Goal: Check status: Check status

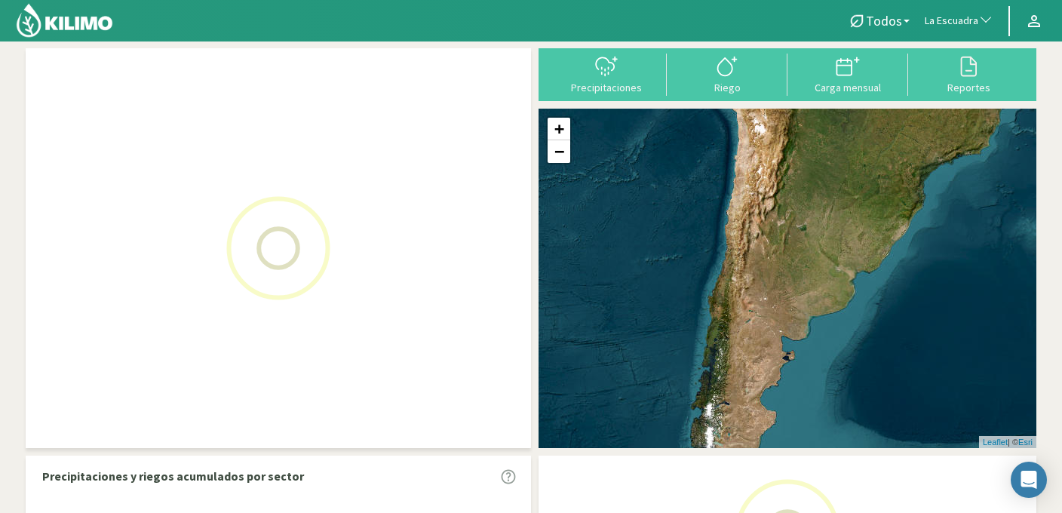
click at [947, 22] on span "La Escuadra" at bounding box center [951, 21] width 54 height 15
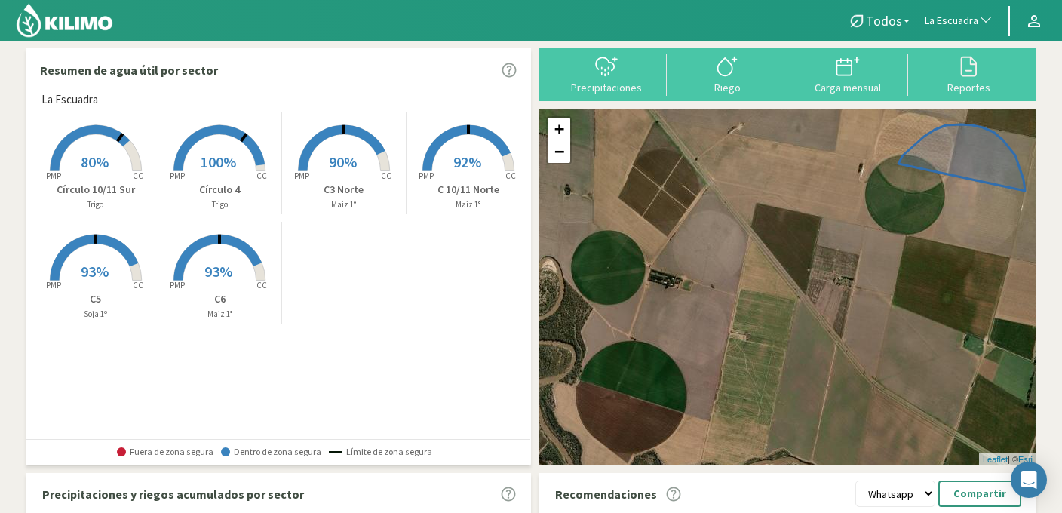
click at [947, 22] on span "La Escuadra" at bounding box center [951, 21] width 54 height 15
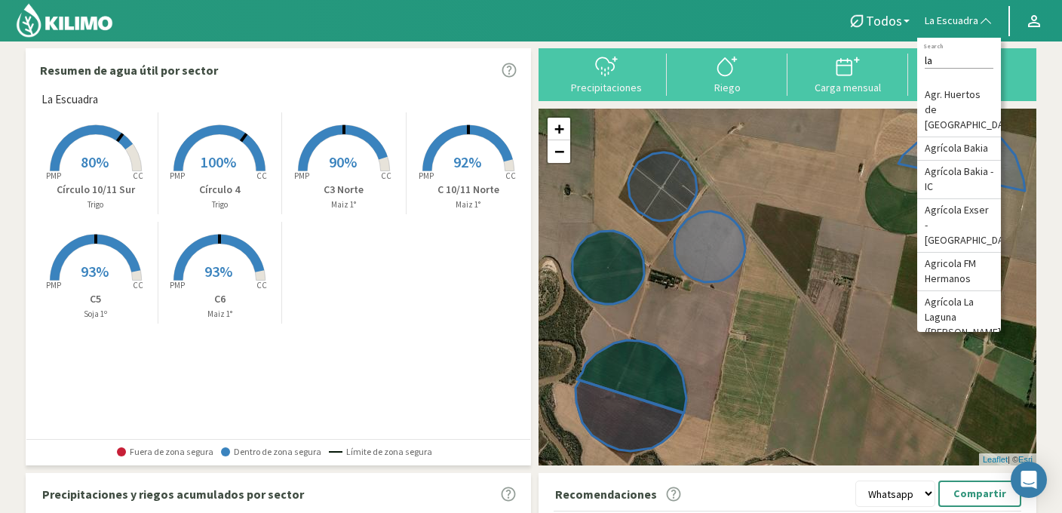
type input "l"
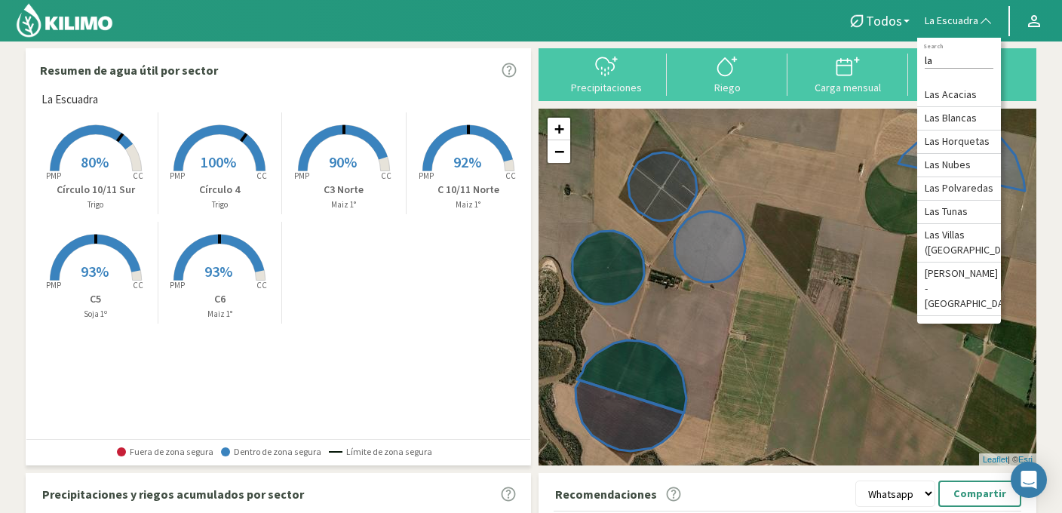
type input "l"
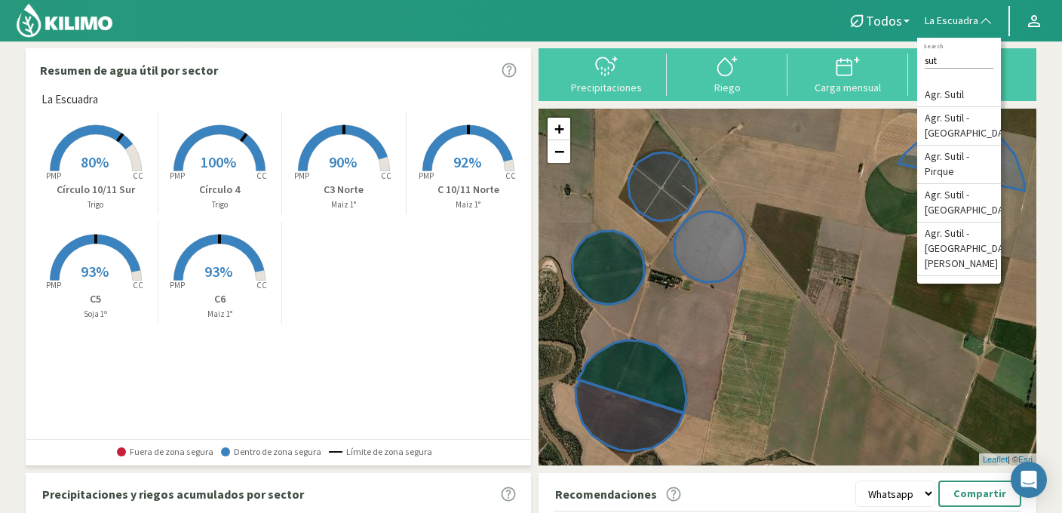
click at [954, 63] on input "sut" at bounding box center [958, 61] width 69 height 16
type input "s"
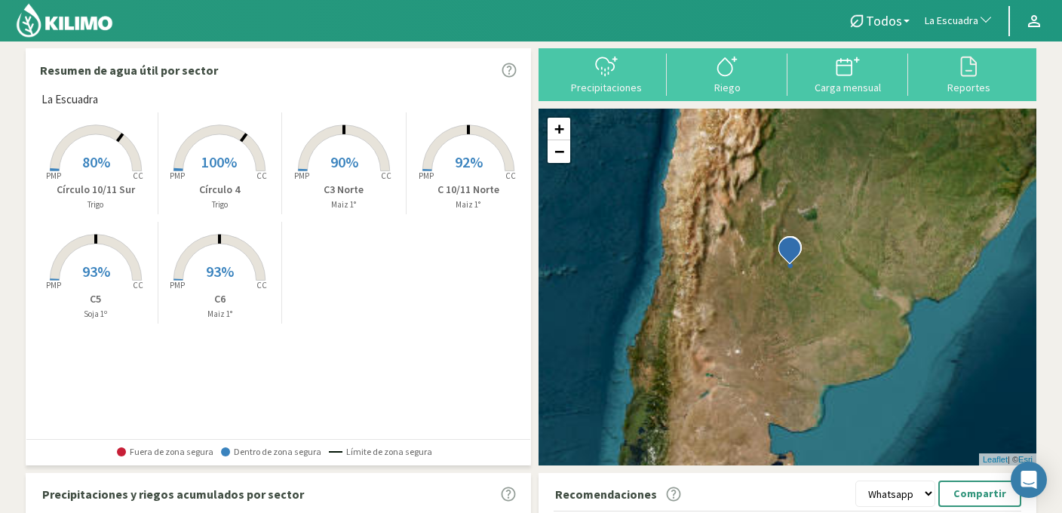
click at [960, 25] on span "La Escuadra" at bounding box center [951, 21] width 54 height 15
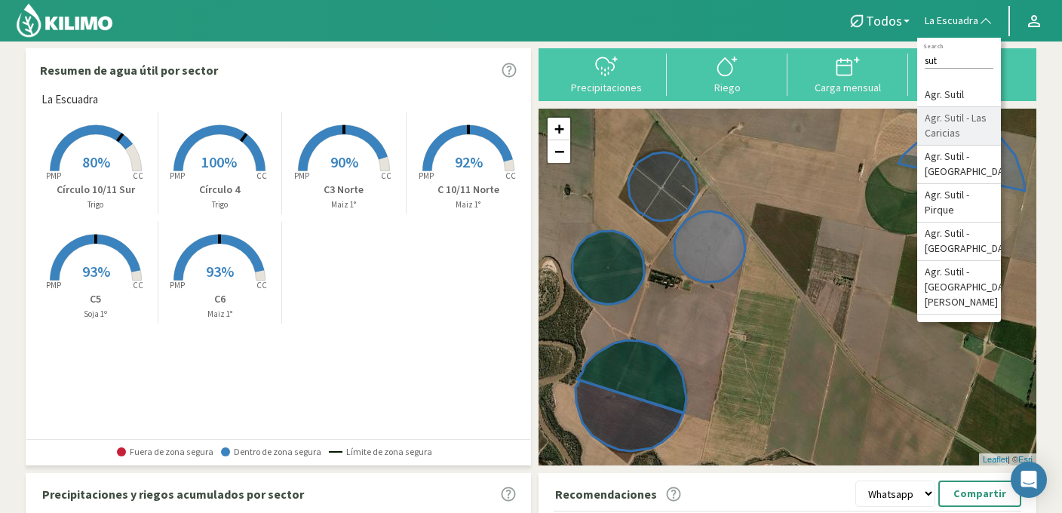
type input "sut"
click at [969, 130] on li "Agr. Sutil - Las Caricias" at bounding box center [959, 126] width 84 height 38
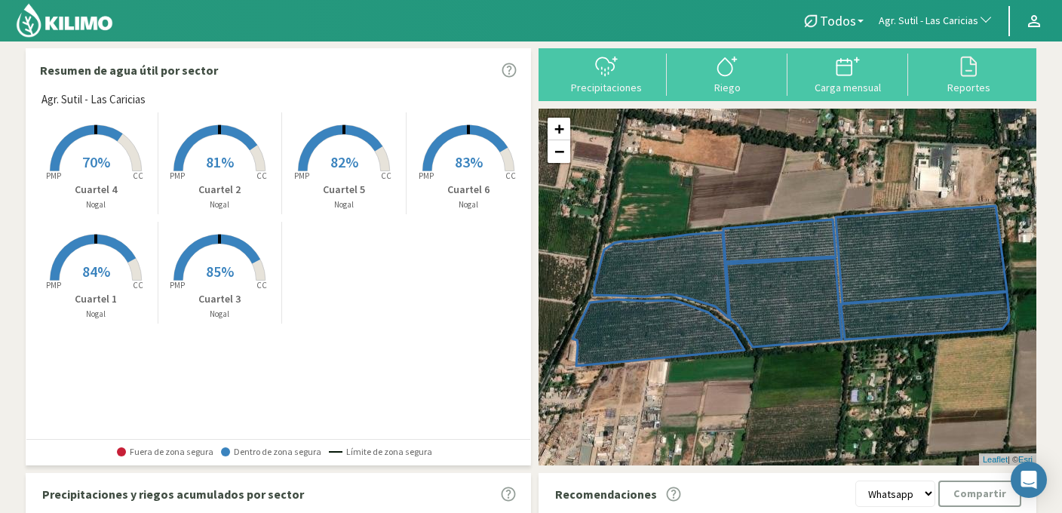
click at [112, 268] on rect at bounding box center [95, 282] width 121 height 121
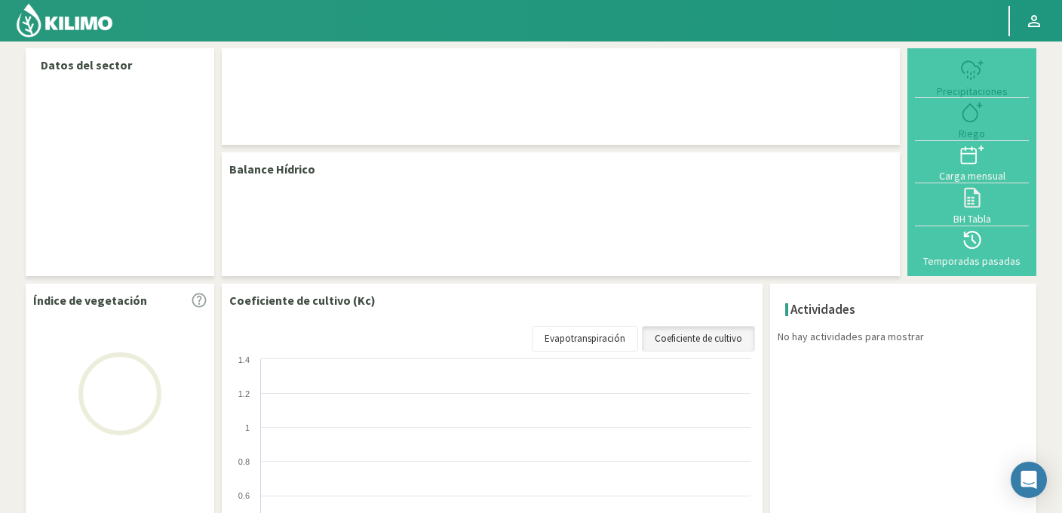
select select "22: Object"
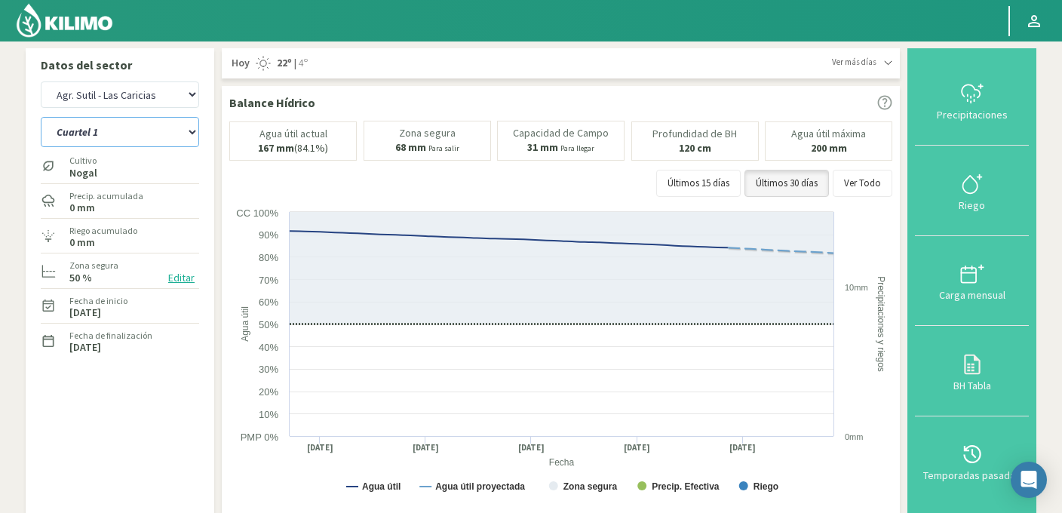
click at [118, 127] on select "Cuartel 1 Cuartel 2 Cuartel 3 Cuartel 4 Cuartel 5 Cuartel 6" at bounding box center [120, 132] width 158 height 30
click at [41, 117] on select "Cuartel 1 Cuartel 2 Cuartel 3 Cuartel 4 Cuartel 5 Cuartel 6" at bounding box center [120, 132] width 158 height 30
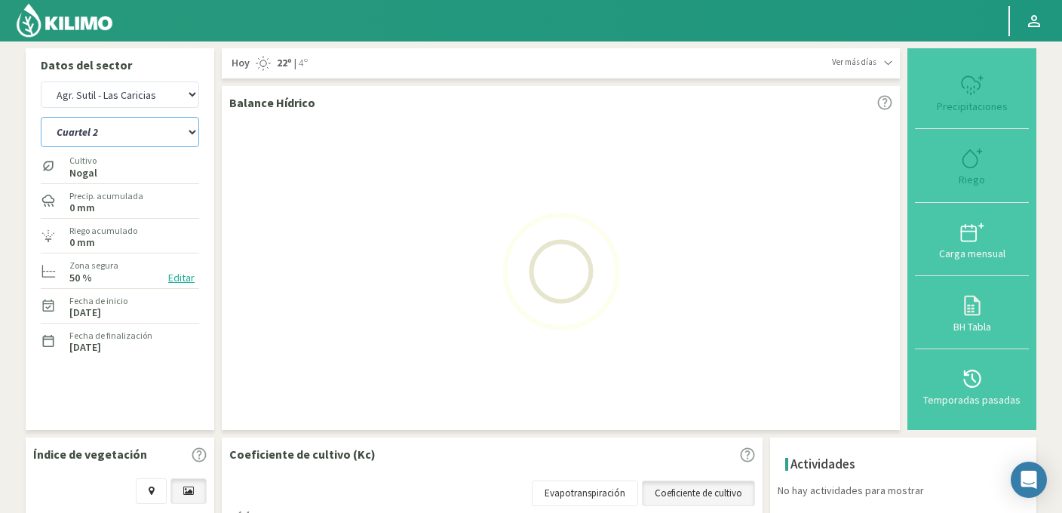
select select "0: Object"
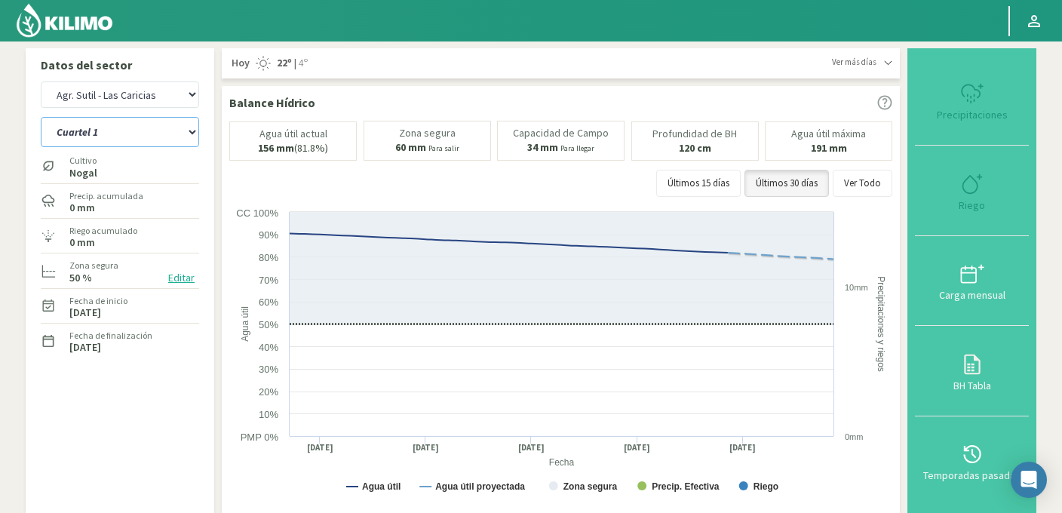
select select "312: Object"
click at [87, 134] on select "Cuartel 1 Cuartel 2 Cuartel 3 Cuartel 4 Cuartel 5 Cuartel 6" at bounding box center [120, 132] width 158 height 30
click at [41, 117] on select "Cuartel 1 Cuartel 2 Cuartel 3 Cuartel 4 Cuartel 5 Cuartel 6" at bounding box center [120, 132] width 158 height 30
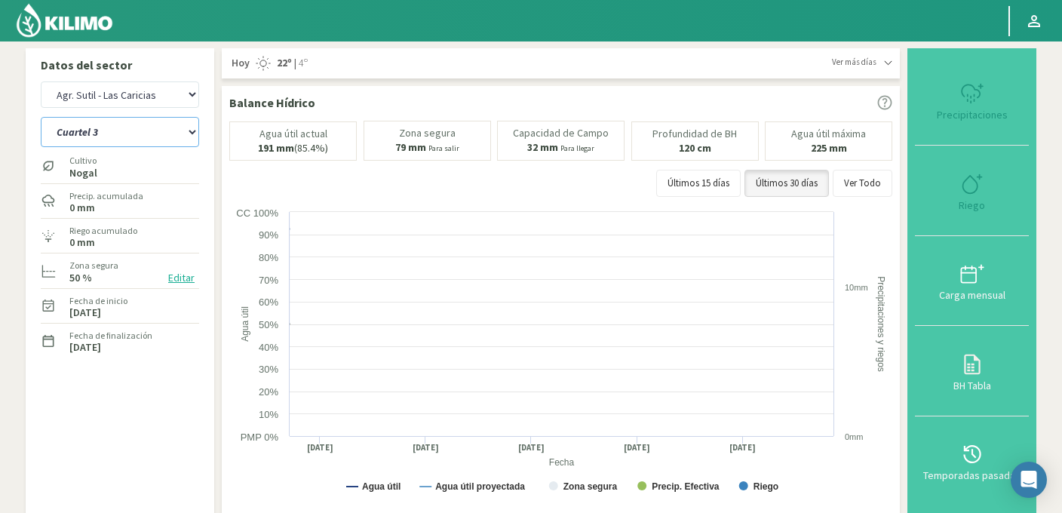
select select "7: Object"
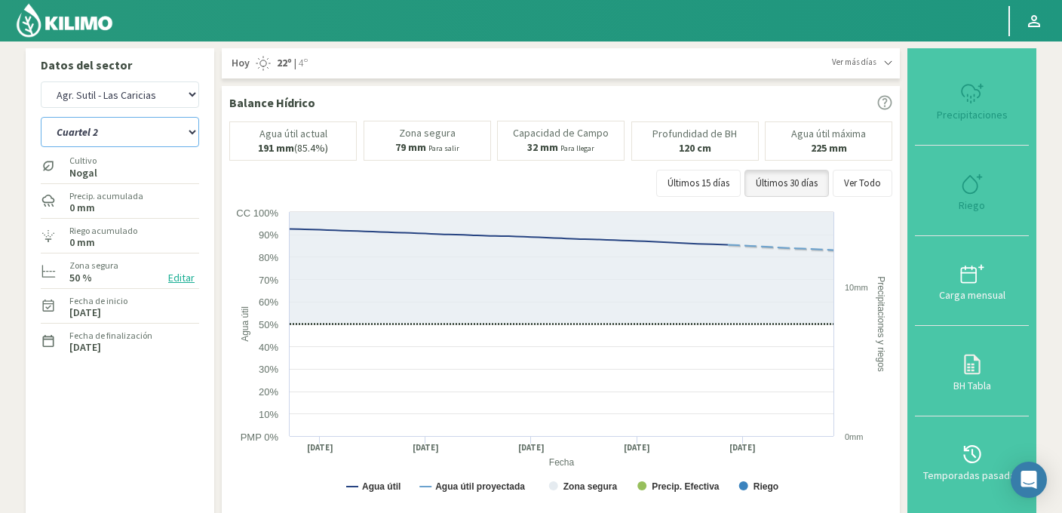
select select "602: Object"
click at [141, 127] on select "Cuartel 1 Cuartel 2 Cuartel 3 Cuartel 4 Cuartel 5 Cuartel 6" at bounding box center [120, 132] width 158 height 30
click at [41, 117] on select "Cuartel 1 Cuartel 2 Cuartel 3 Cuartel 4 Cuartel 5 Cuartel 6" at bounding box center [120, 132] width 158 height 30
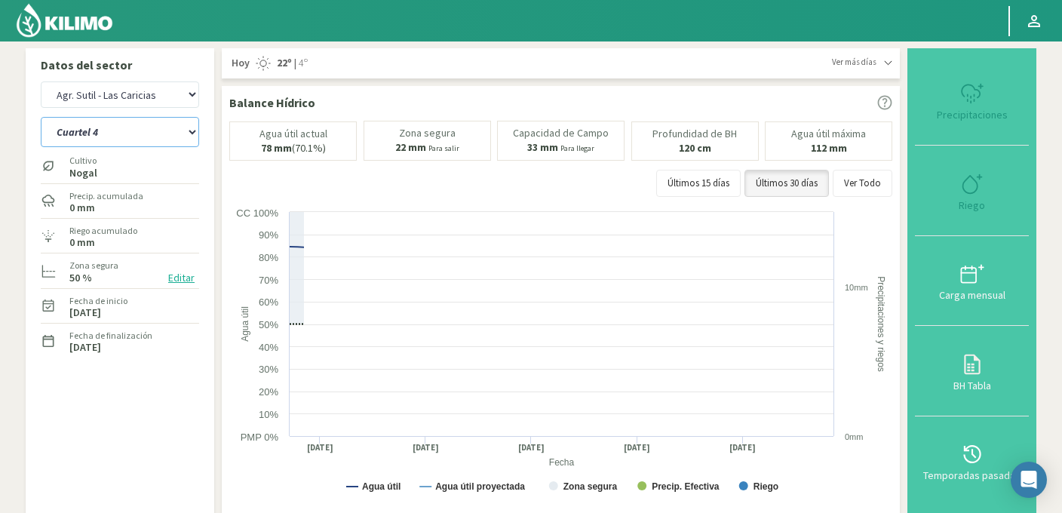
select select "14: Object"
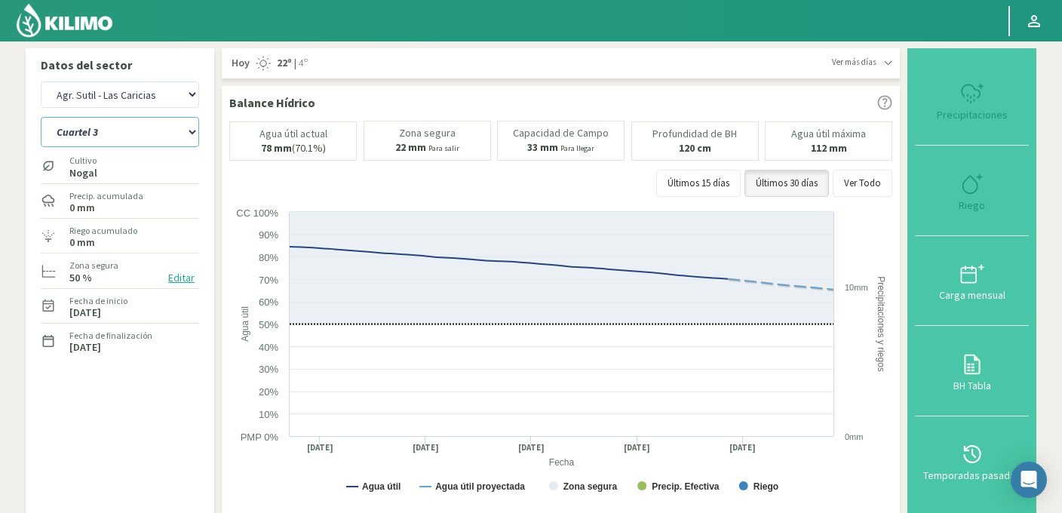
select select "892: Object"
click at [854, 179] on button "Ver Todo" at bounding box center [862, 183] width 60 height 27
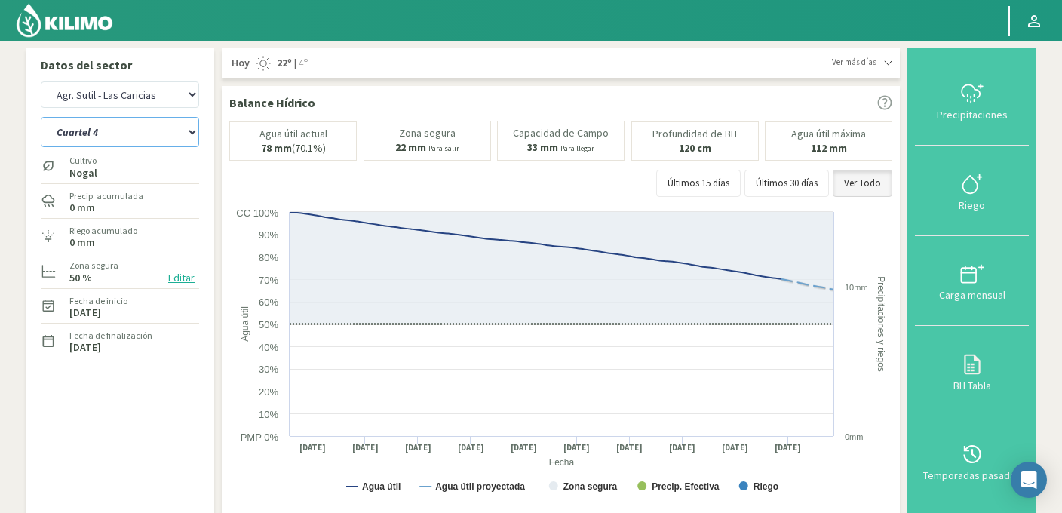
click at [104, 128] on select "Cuartel 1 Cuartel 2 Cuartel 3 Cuartel 4 Cuartel 5 Cuartel 6" at bounding box center [120, 132] width 158 height 30
click at [41, 117] on select "Cuartel 1 Cuartel 2 Cuartel 3 Cuartel 4 Cuartel 5 Cuartel 6" at bounding box center [120, 132] width 158 height 30
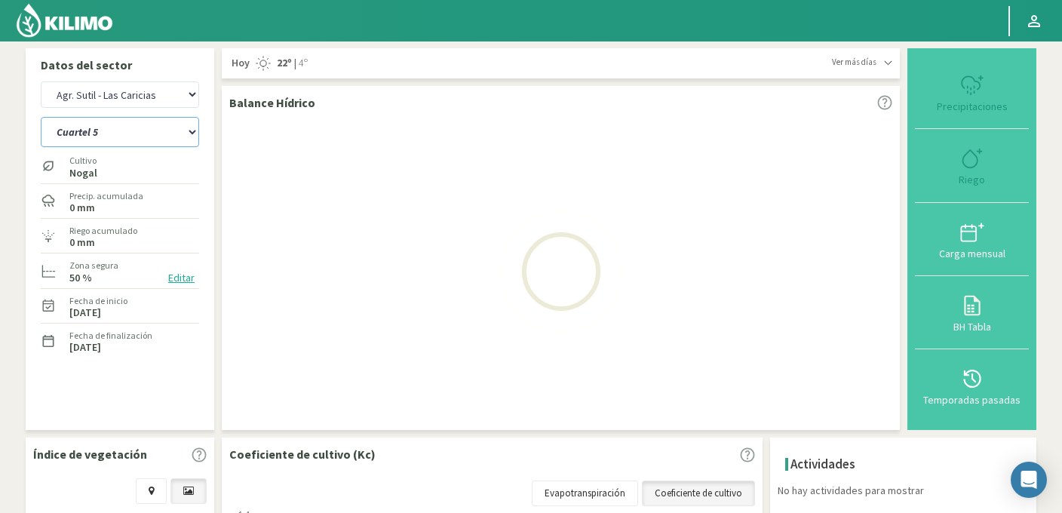
select select "21: Object"
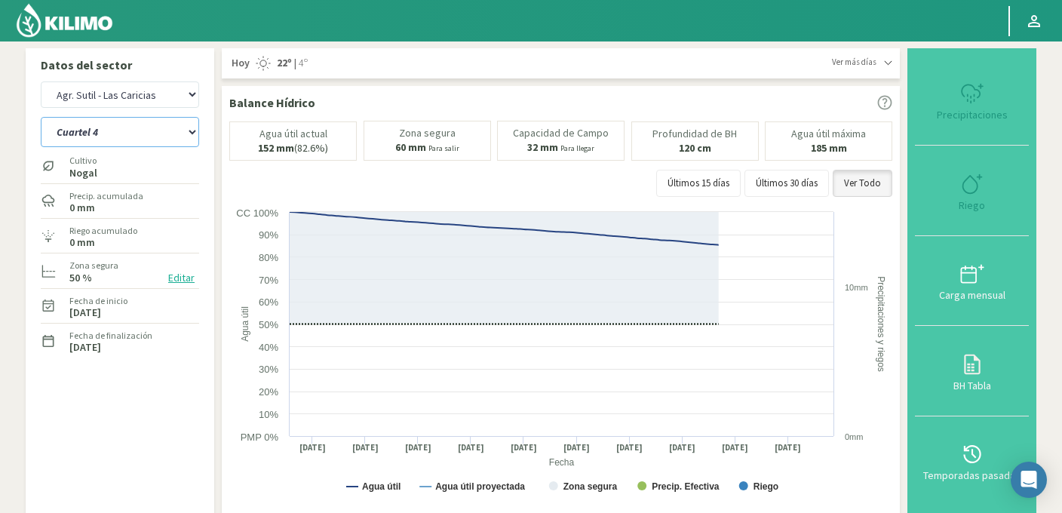
select select "1182: Object"
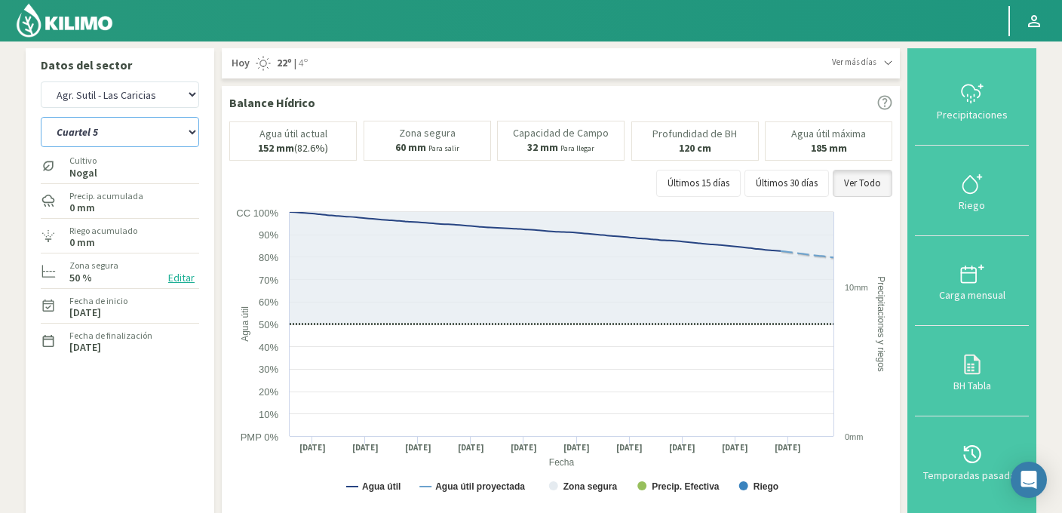
click at [121, 137] on select "Cuartel 1 Cuartel 2 Cuartel 3 Cuartel 4 Cuartel 5 Cuartel 6" at bounding box center [120, 132] width 158 height 30
click at [41, 117] on select "Cuartel 1 Cuartel 2 Cuartel 3 Cuartel 4 Cuartel 5 Cuartel 6" at bounding box center [120, 132] width 158 height 30
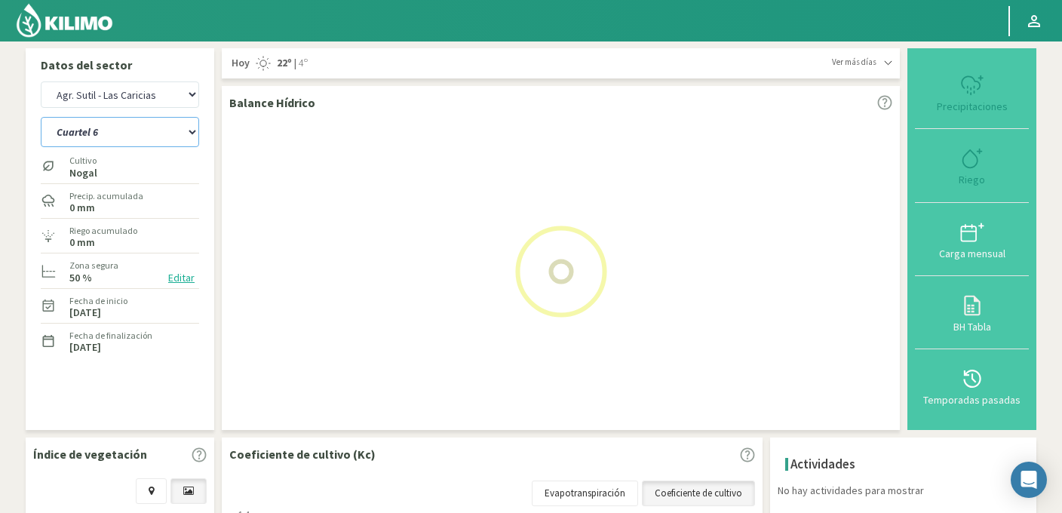
select select "28: Object"
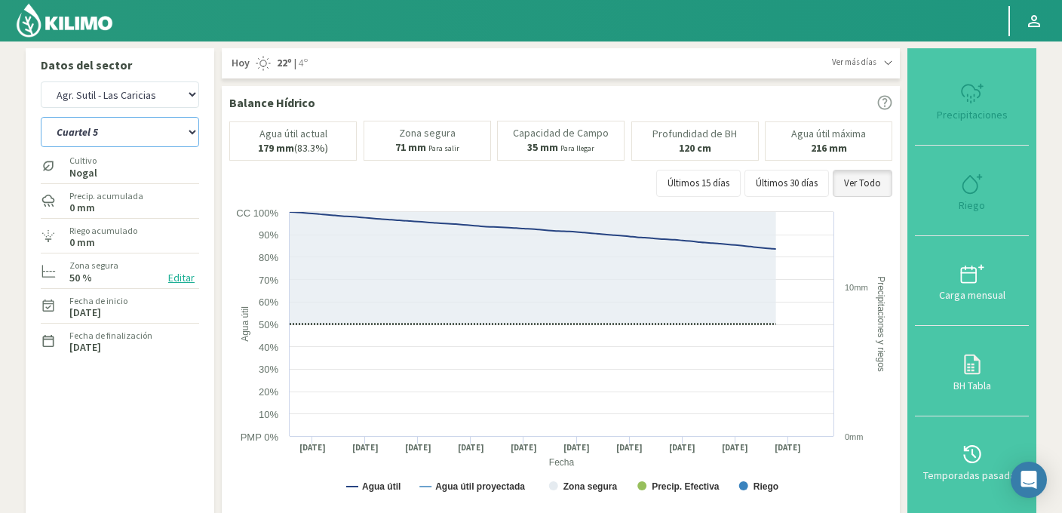
select select "1472: Object"
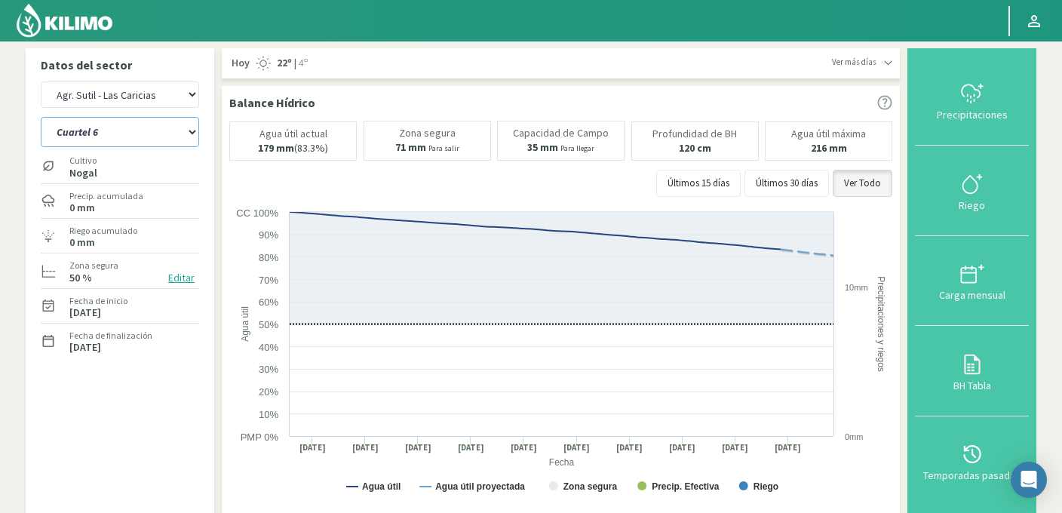
click at [90, 138] on select "Cuartel 1 Cuartel 2 Cuartel 3 Cuartel 4 Cuartel 5 Cuartel 6" at bounding box center [120, 132] width 158 height 30
click at [41, 117] on select "Cuartel 1 Cuartel 2 Cuartel 3 Cuartel 4 Cuartel 5 Cuartel 6" at bounding box center [120, 132] width 158 height 30
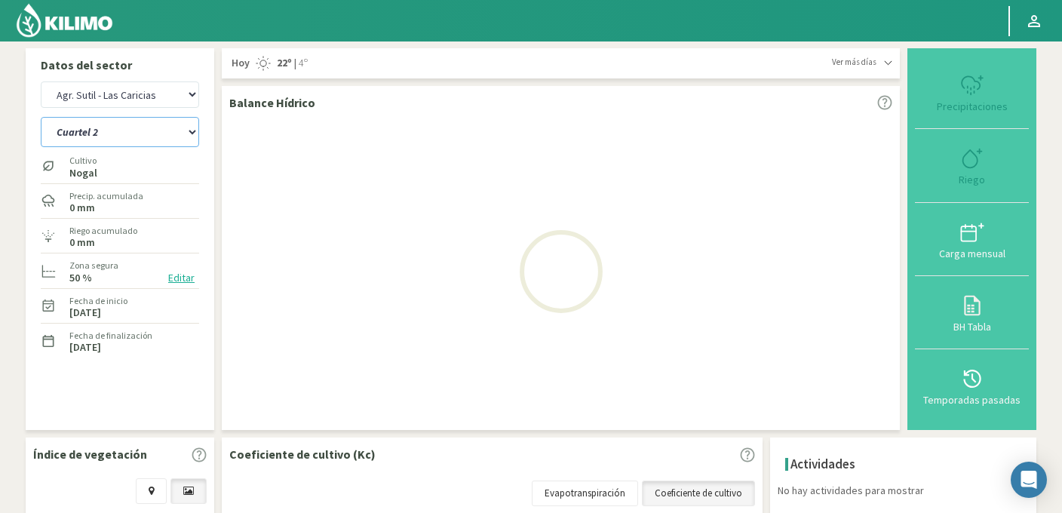
select select "35: Object"
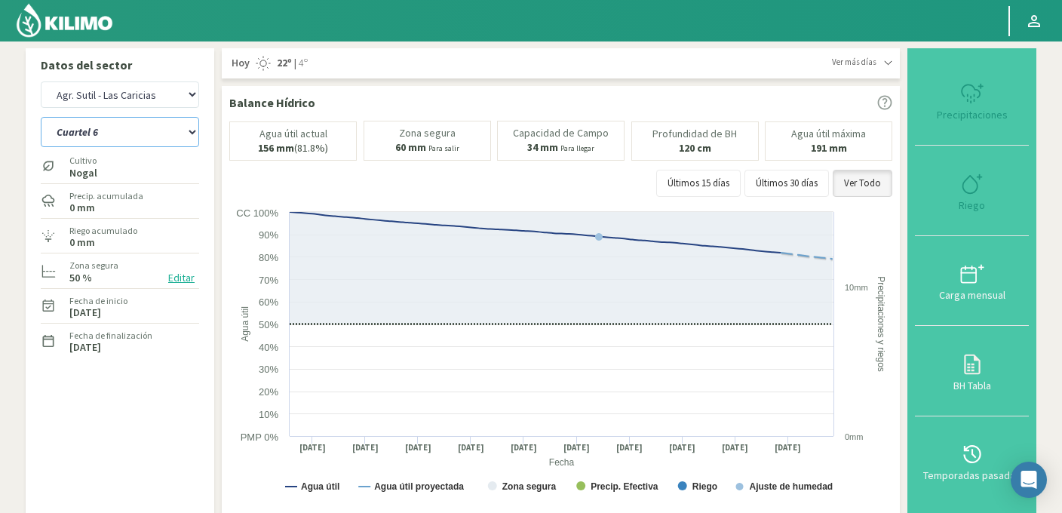
select select "1762: Object"
click at [120, 139] on select "Cuartel 1 Cuartel 2 Cuartel 3 Cuartel 4 Cuartel 5 Cuartel 6" at bounding box center [120, 132] width 158 height 30
click at [41, 117] on select "Cuartel 1 Cuartel 2 Cuartel 3 Cuartel 4 Cuartel 5 Cuartel 6" at bounding box center [120, 132] width 158 height 30
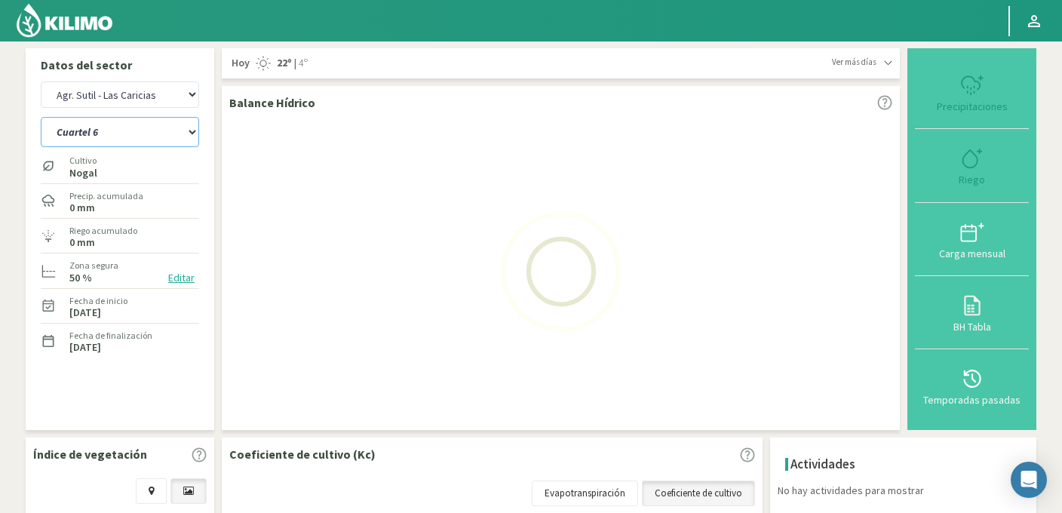
select select "37: Object"
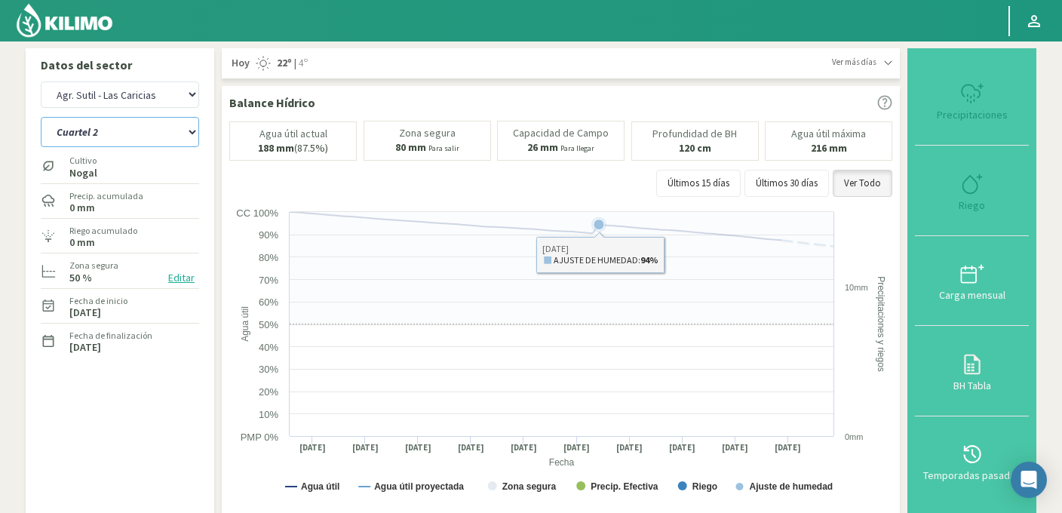
select select "2052: Object"
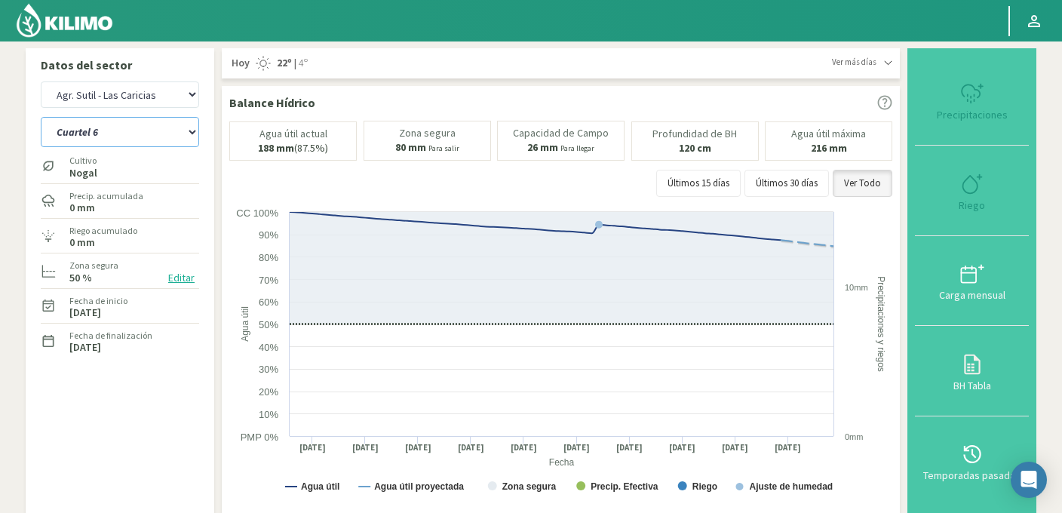
click at [118, 137] on select "Cuartel 1 Cuartel 2 Cuartel 3 Cuartel 4 Cuartel 5 Cuartel 6" at bounding box center [120, 132] width 158 height 30
click at [41, 117] on select "Cuartel 1 Cuartel 2 Cuartel 3 Cuartel 4 Cuartel 5 Cuartel 6" at bounding box center [120, 132] width 158 height 30
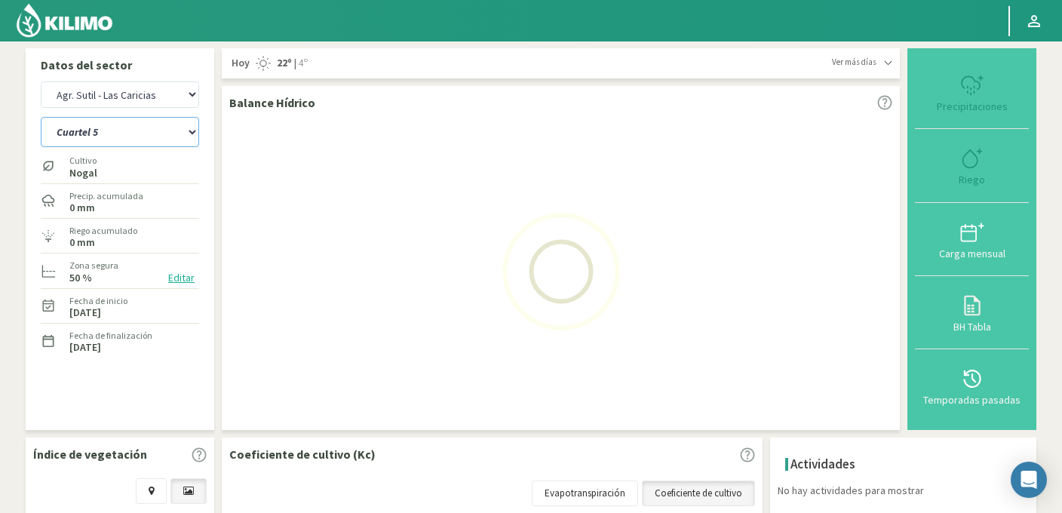
select select "47: Object"
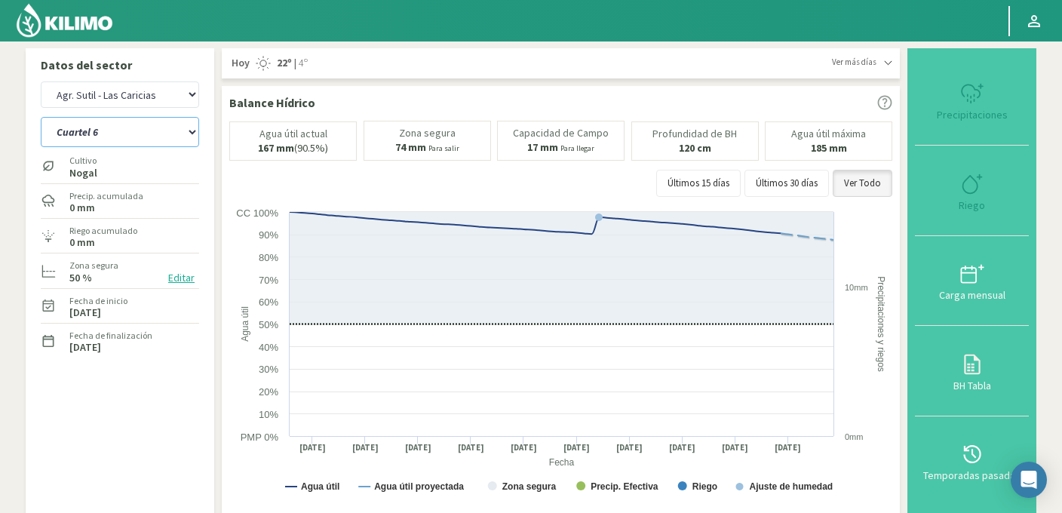
select select "2342: Object"
click at [106, 138] on select "Cuartel 1 Cuartel 2 Cuartel 3 Cuartel 4 Cuartel 5 Cuartel 6" at bounding box center [120, 132] width 158 height 30
click at [41, 117] on select "Cuartel 1 Cuartel 2 Cuartel 3 Cuartel 4 Cuartel 5 Cuartel 6" at bounding box center [120, 132] width 158 height 30
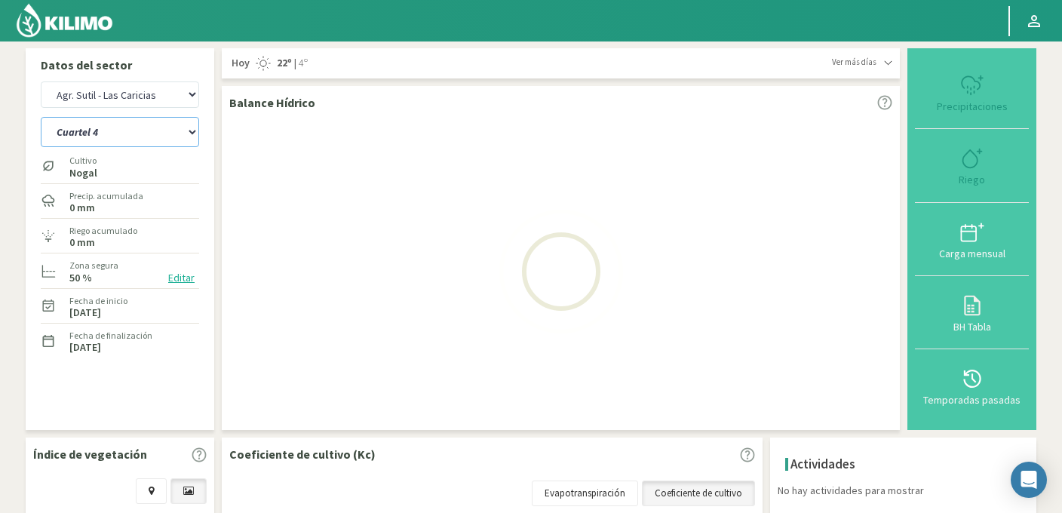
select select "52: Object"
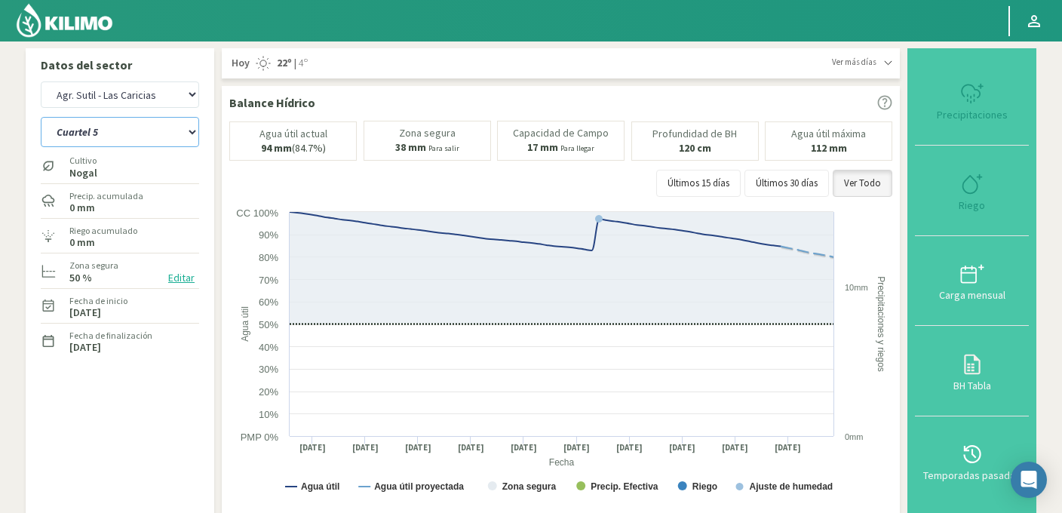
select select "2632: Object"
click at [106, 133] on select "Cuartel 1 Cuartel 2 Cuartel 3 Cuartel 4 Cuartel 5 Cuartel 6" at bounding box center [120, 132] width 158 height 30
click at [41, 117] on select "Cuartel 1 Cuartel 2 Cuartel 3 Cuartel 4 Cuartel 5 Cuartel 6" at bounding box center [120, 132] width 158 height 30
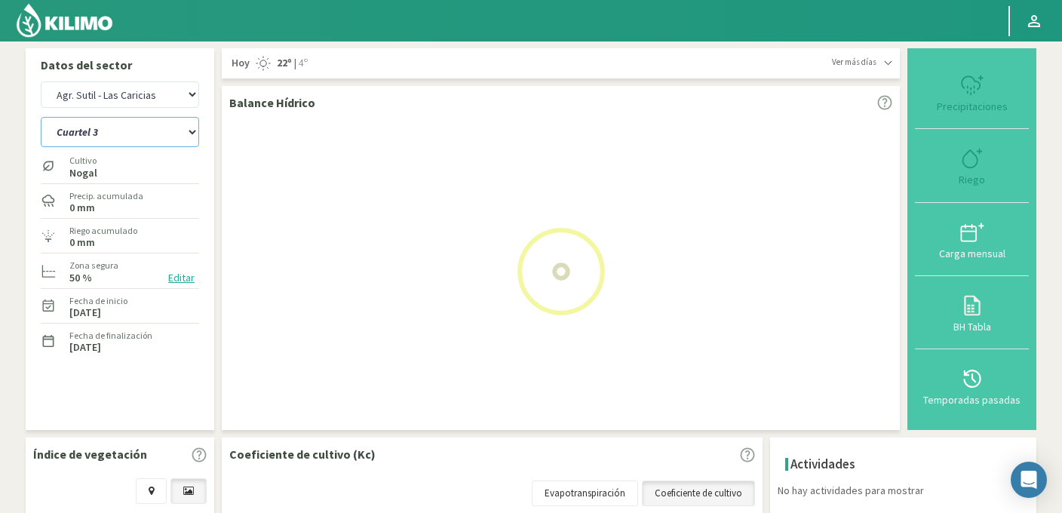
select select "57: Object"
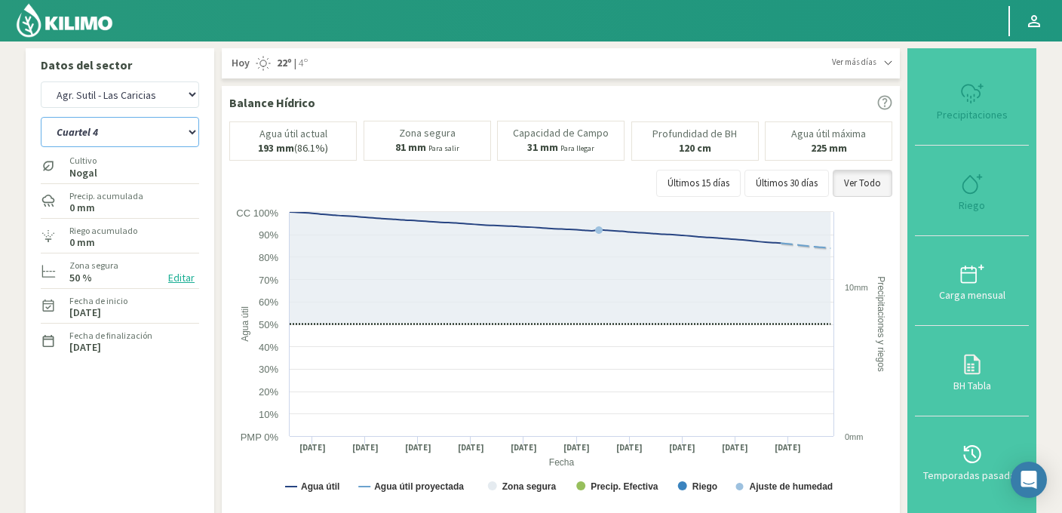
select select "2922: Object"
click at [96, 130] on select "Cuartel 1 Cuartel 2 Cuartel 3 Cuartel 4 Cuartel 5 Cuartel 6" at bounding box center [120, 132] width 158 height 30
click at [41, 117] on select "Cuartel 1 Cuartel 2 Cuartel 3 Cuartel 4 Cuartel 5 Cuartel 6" at bounding box center [120, 132] width 158 height 30
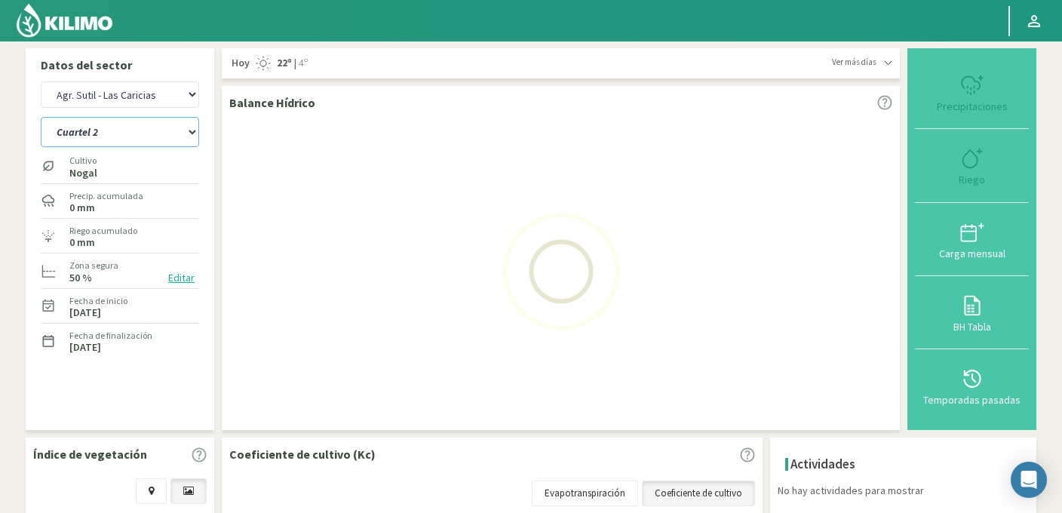
select select "62: Object"
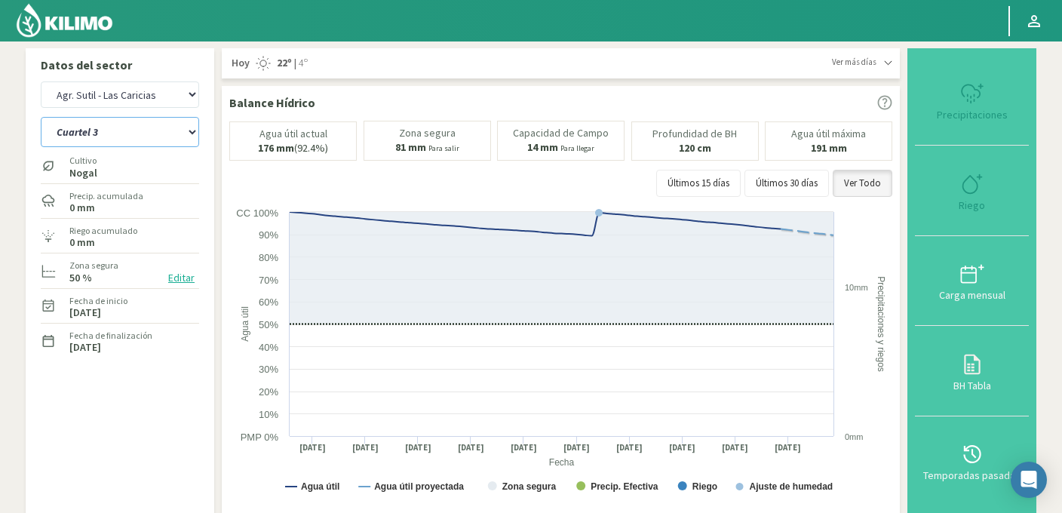
select select "3212: Object"
click at [106, 129] on select "Cuartel 1 Cuartel 2 Cuartel 3 Cuartel 4 Cuartel 5 Cuartel 6" at bounding box center [120, 132] width 158 height 30
click at [41, 117] on select "Cuartel 1 Cuartel 2 Cuartel 3 Cuartel 4 Cuartel 5 Cuartel 6" at bounding box center [120, 132] width 158 height 30
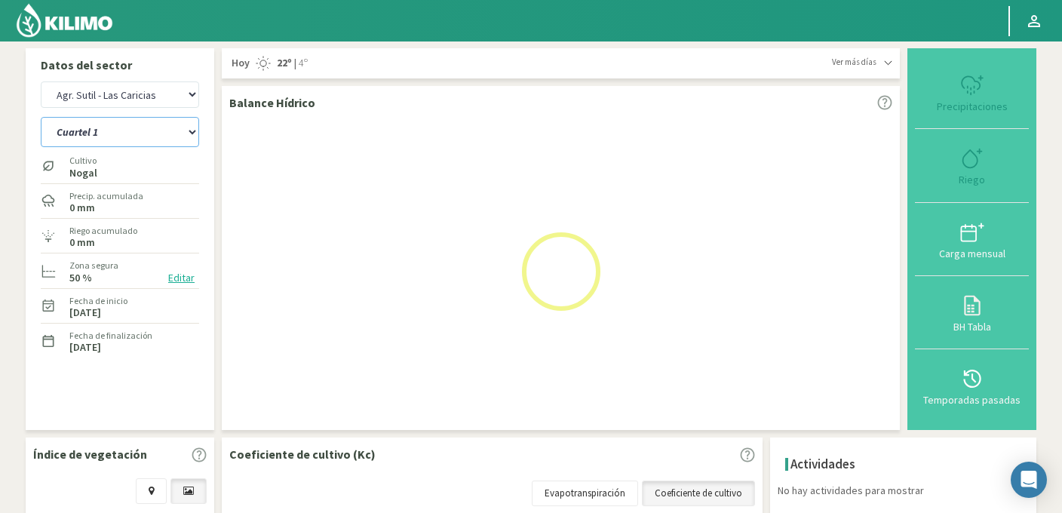
select select "67: Object"
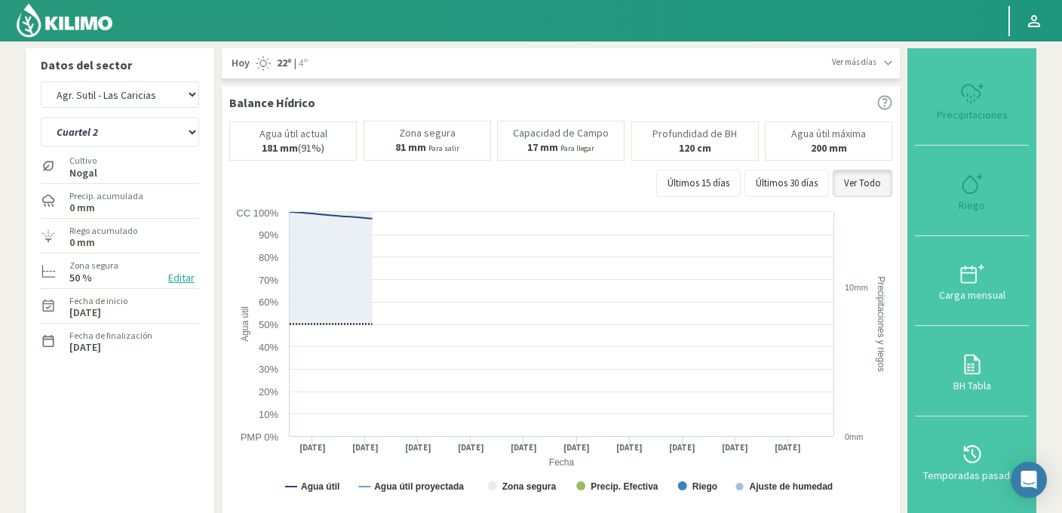
select select "3502: Object"
select select "72: Object"
